Goal: Task Accomplishment & Management: Use online tool/utility

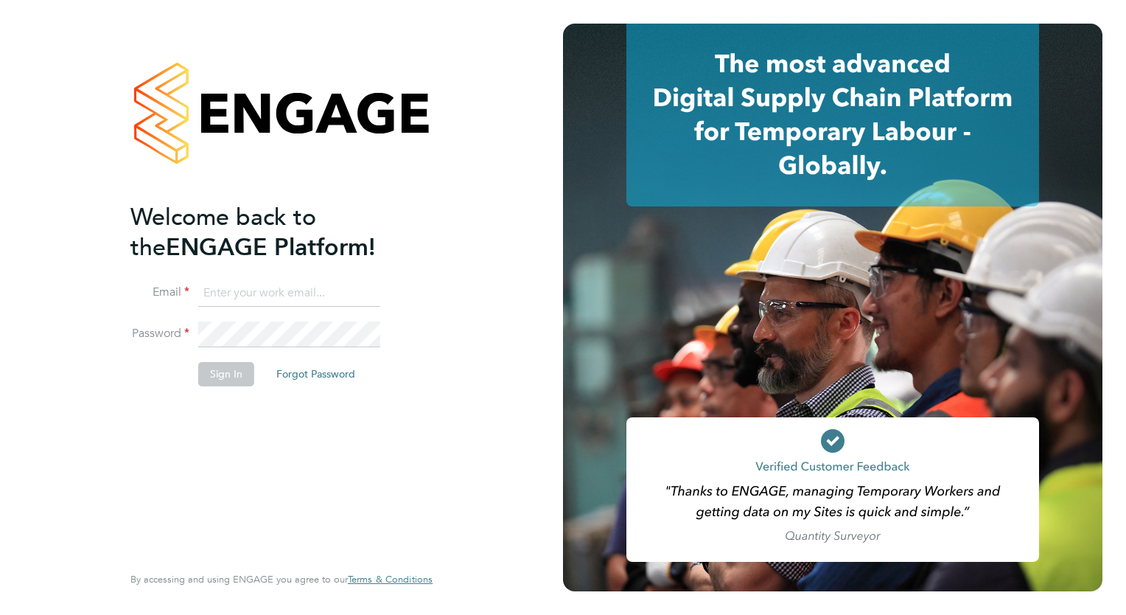
type input "tamara@peacerecruitmentservices.com"
click at [217, 368] on button "Sign In" at bounding box center [226, 374] width 56 height 24
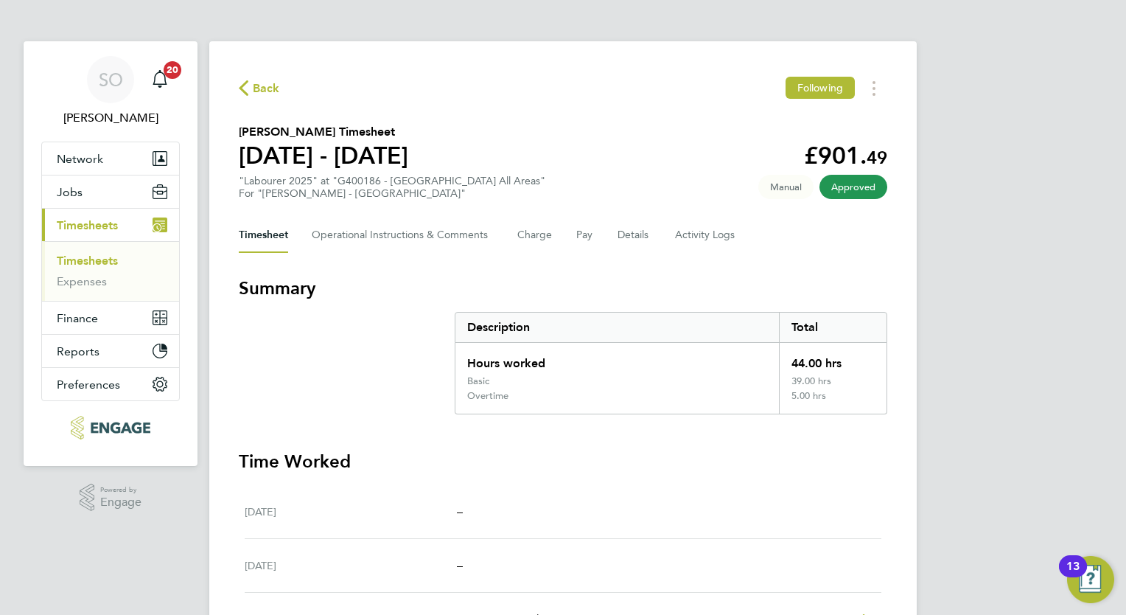
click at [102, 257] on link "Timesheets" at bounding box center [87, 261] width 61 height 14
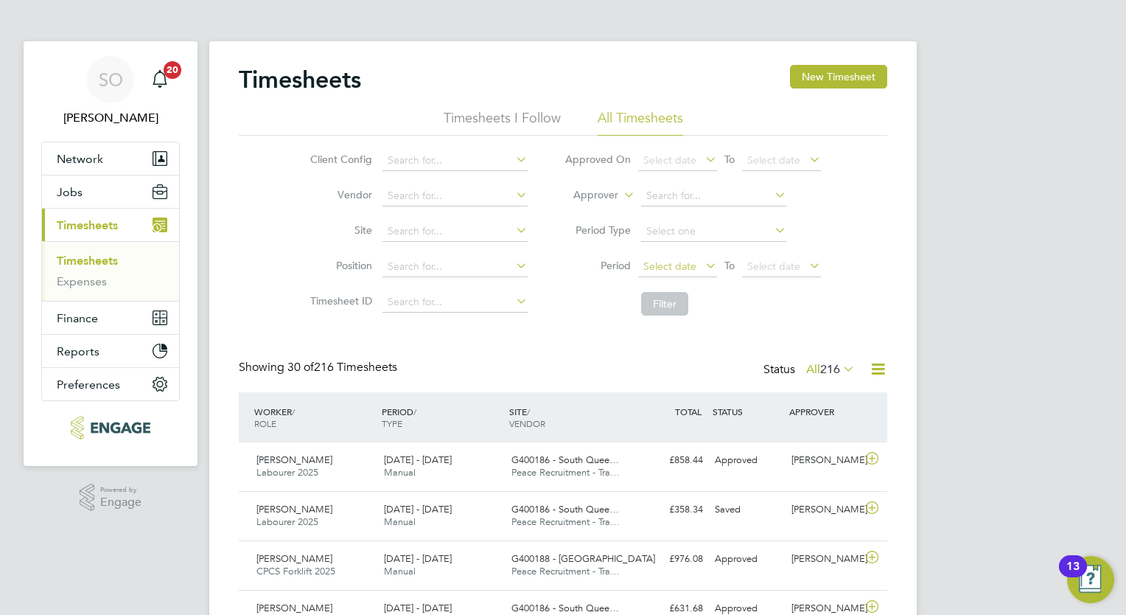
click at [678, 266] on span "Select date" at bounding box center [669, 265] width 53 height 13
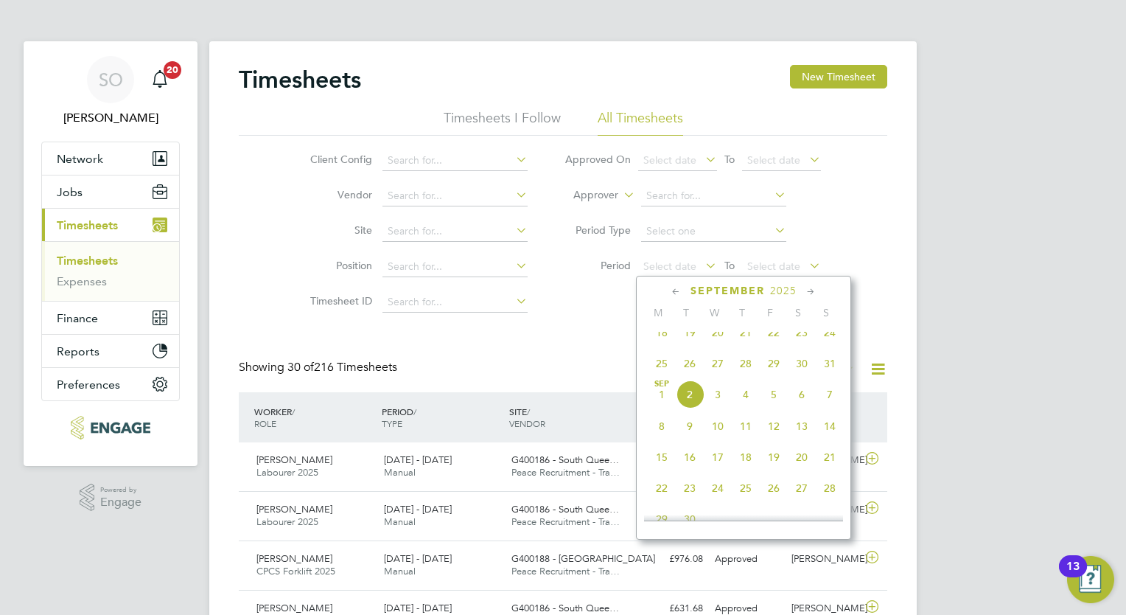
click at [659, 370] on span "25" at bounding box center [662, 363] width 28 height 28
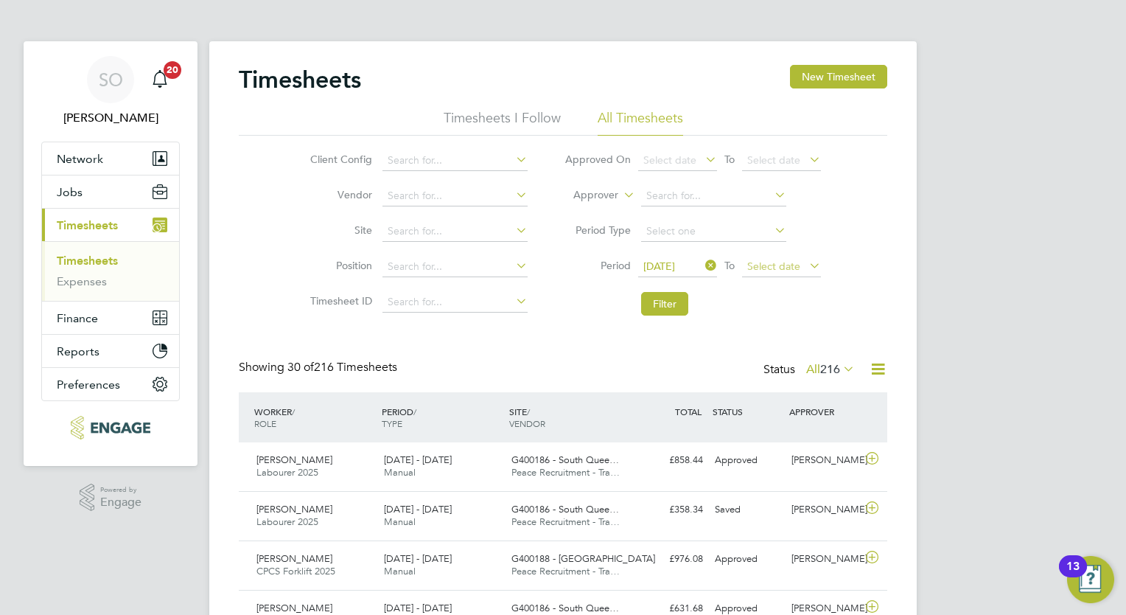
click at [772, 264] on span "Select date" at bounding box center [773, 265] width 53 height 13
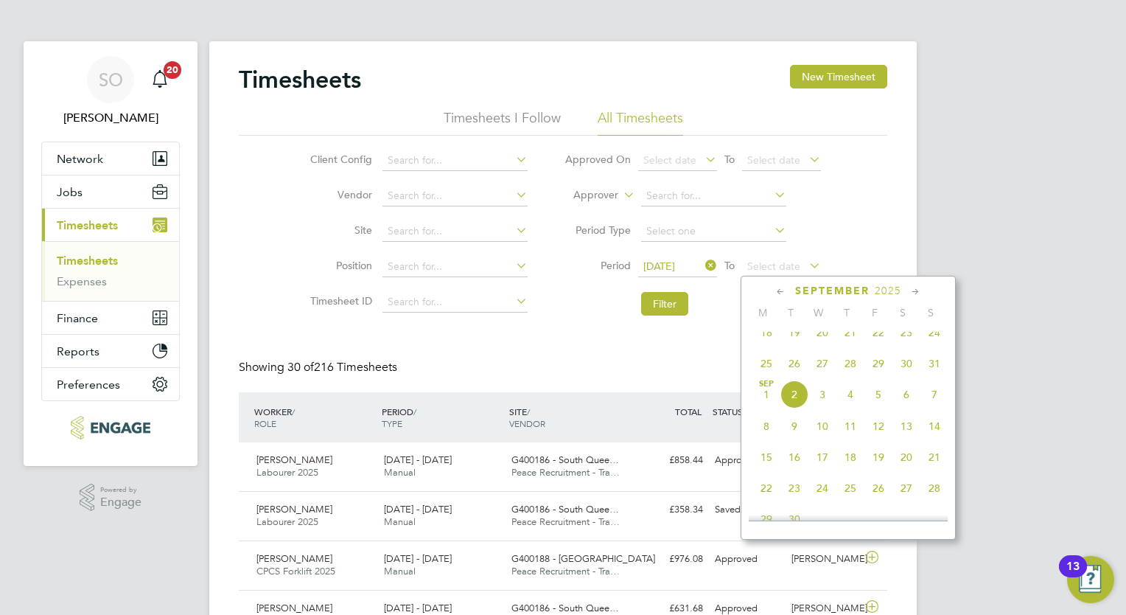
click at [758, 408] on span "[DATE]" at bounding box center [766, 394] width 28 height 28
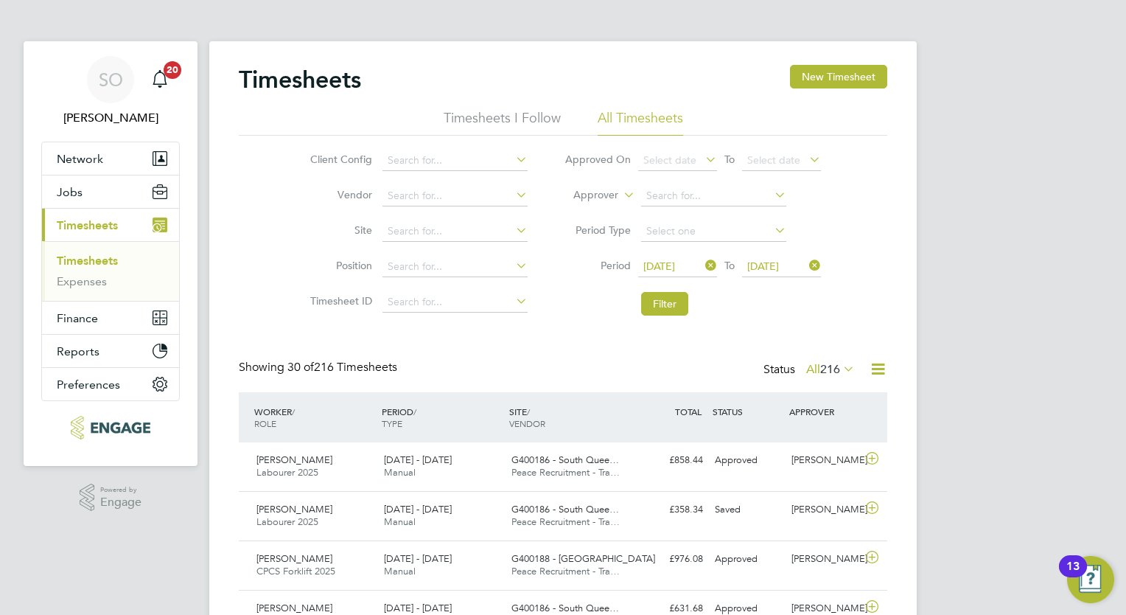
click at [839, 368] on span "216" at bounding box center [830, 369] width 20 height 15
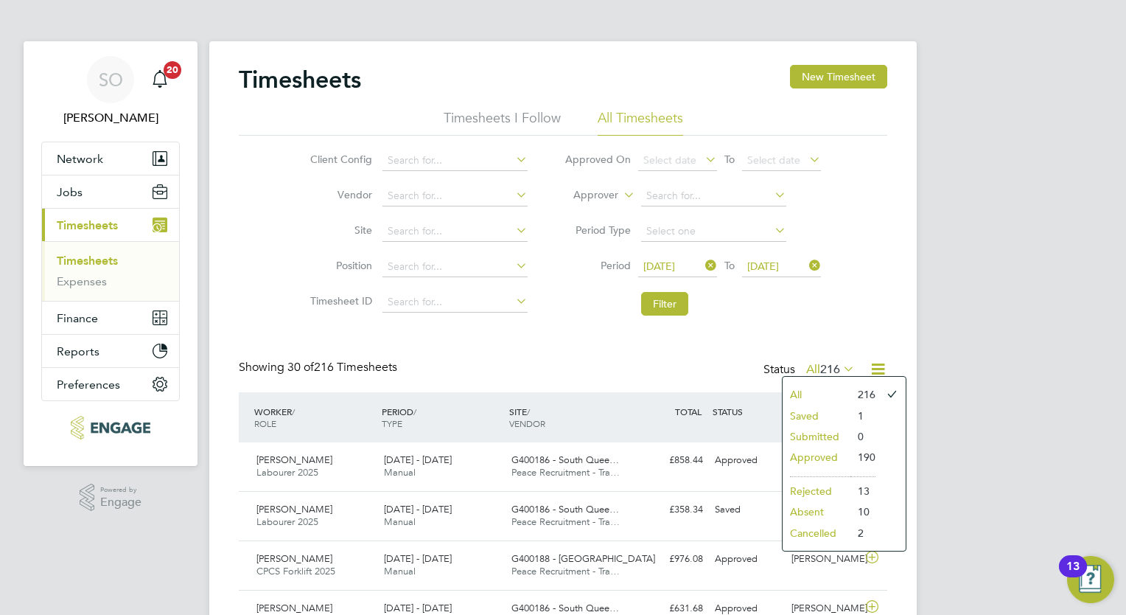
click at [833, 453] on li "Approved" at bounding box center [817, 457] width 68 height 21
